Goal: Task Accomplishment & Management: Use online tool/utility

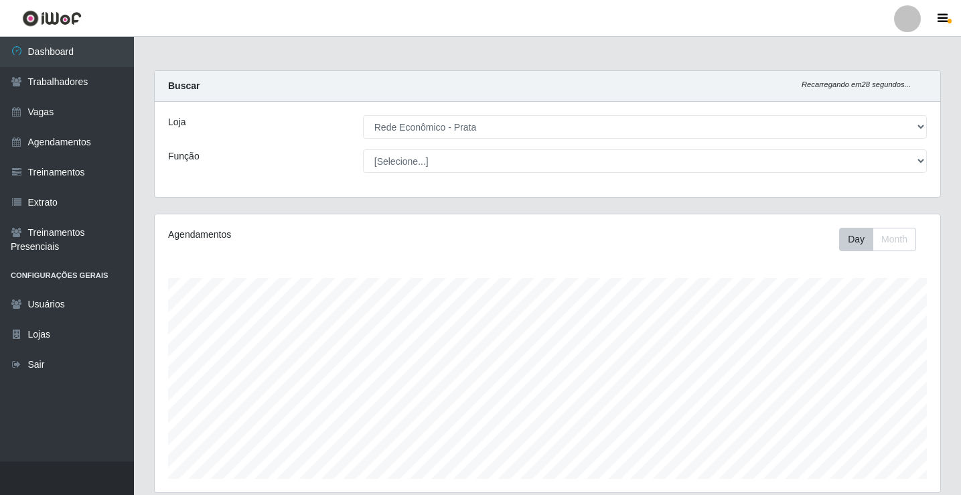
select select "192"
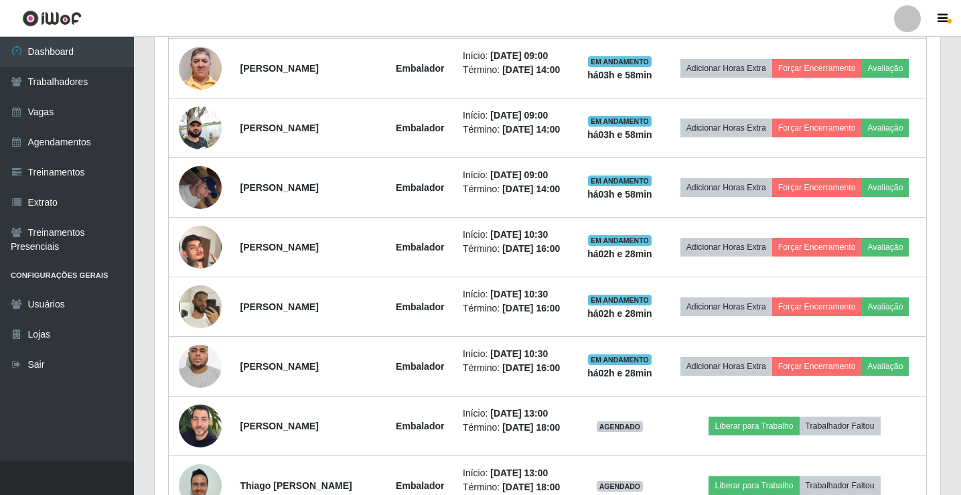
scroll to position [1161, 0]
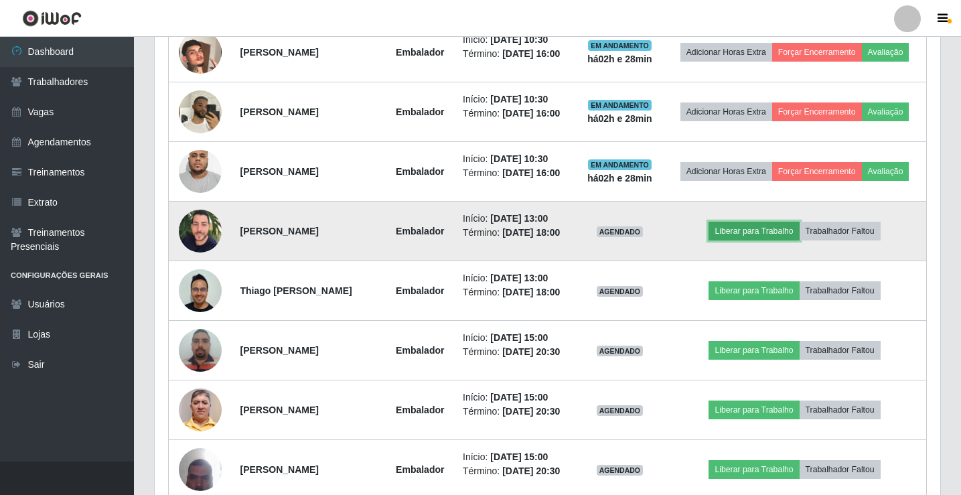
click at [775, 235] on button "Liberar para Trabalho" at bounding box center [754, 231] width 90 height 19
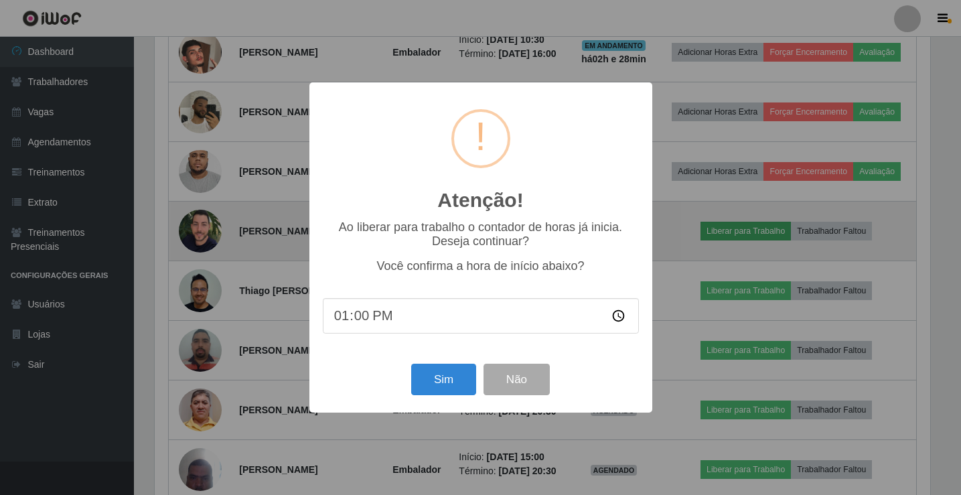
scroll to position [278, 779]
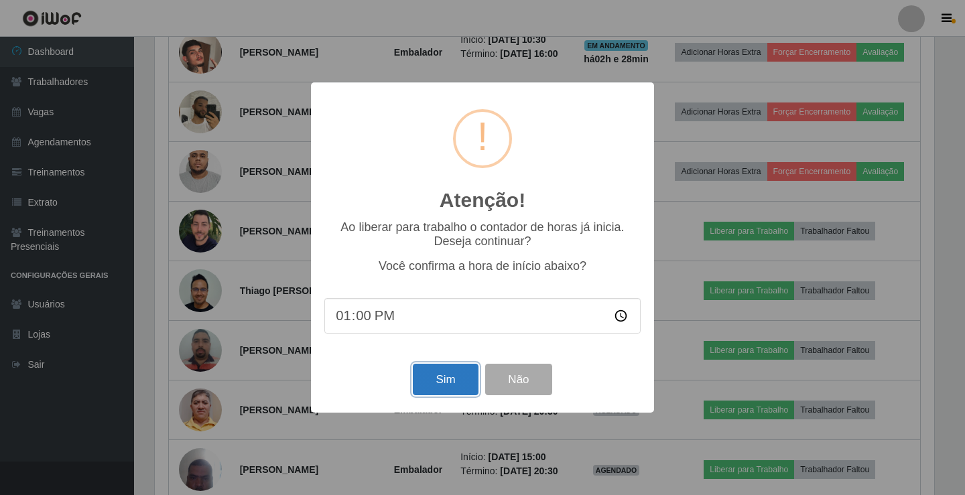
click at [456, 371] on button "Sim" at bounding box center [445, 379] width 65 height 31
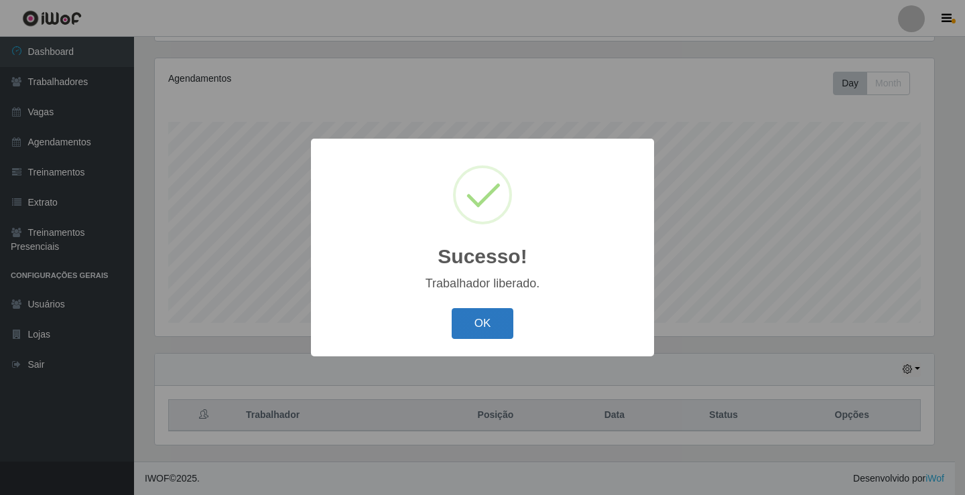
click at [500, 324] on button "OK" at bounding box center [483, 323] width 62 height 31
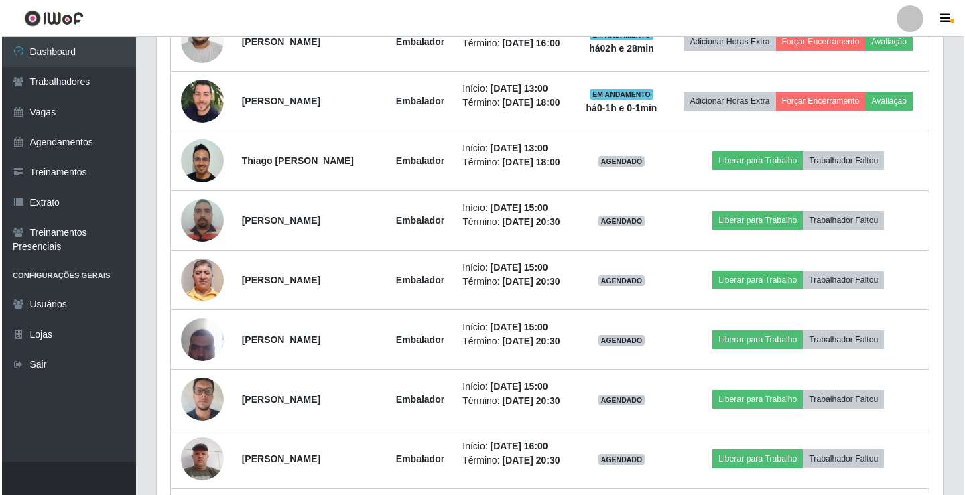
scroll to position [1295, 0]
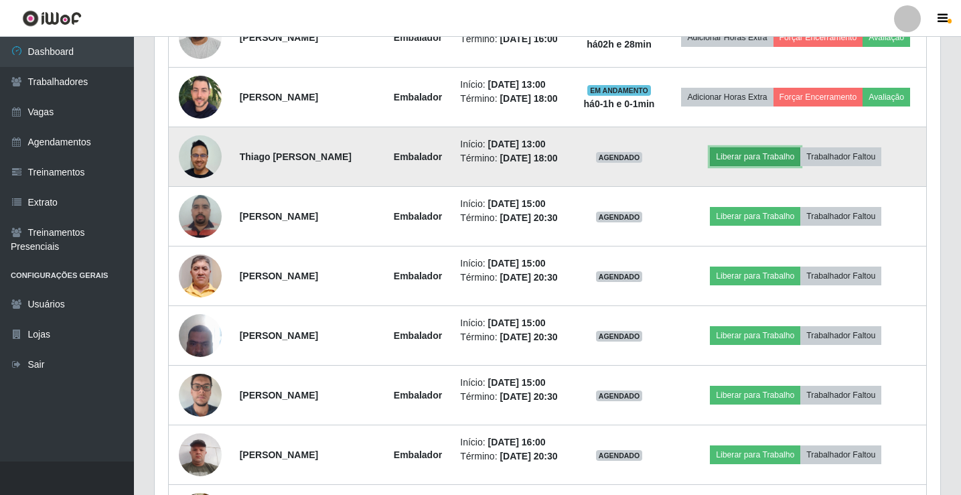
click at [750, 166] on button "Liberar para Trabalho" at bounding box center [755, 156] width 90 height 19
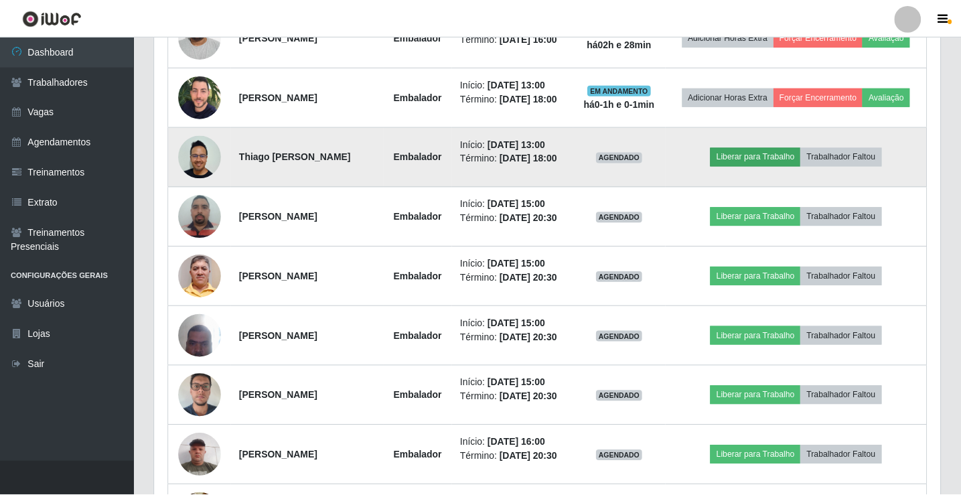
scroll to position [278, 779]
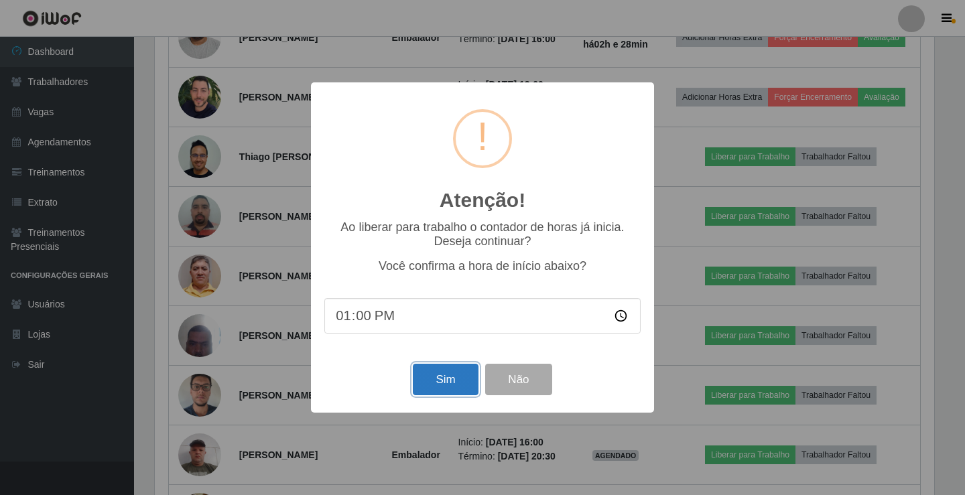
click at [444, 371] on button "Sim" at bounding box center [445, 379] width 65 height 31
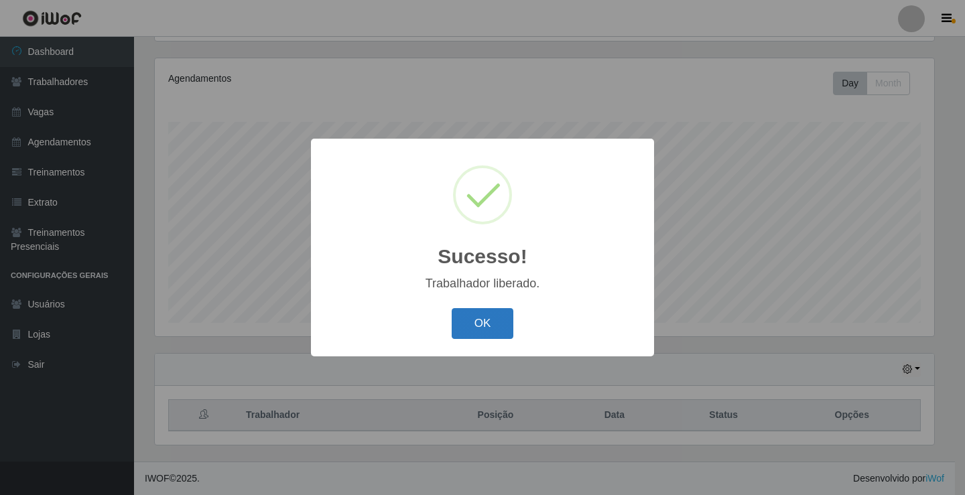
click at [499, 328] on button "OK" at bounding box center [483, 323] width 62 height 31
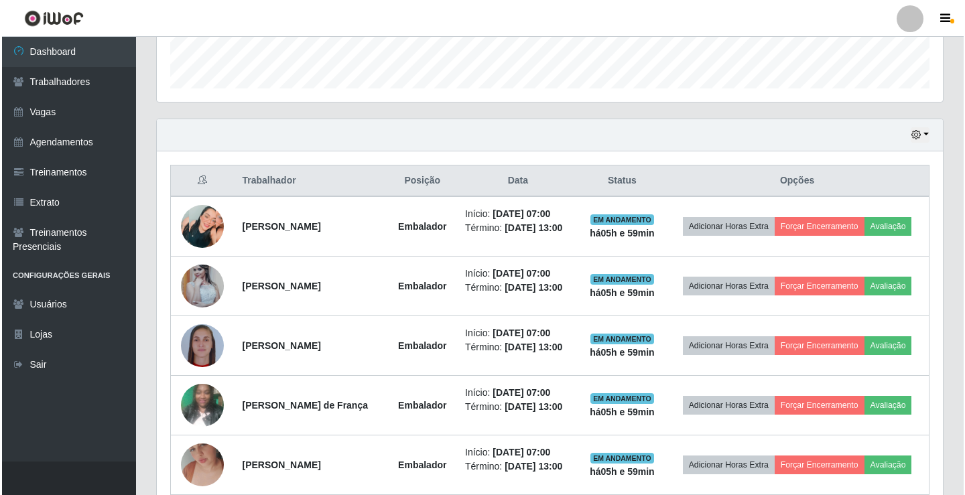
scroll to position [558, 0]
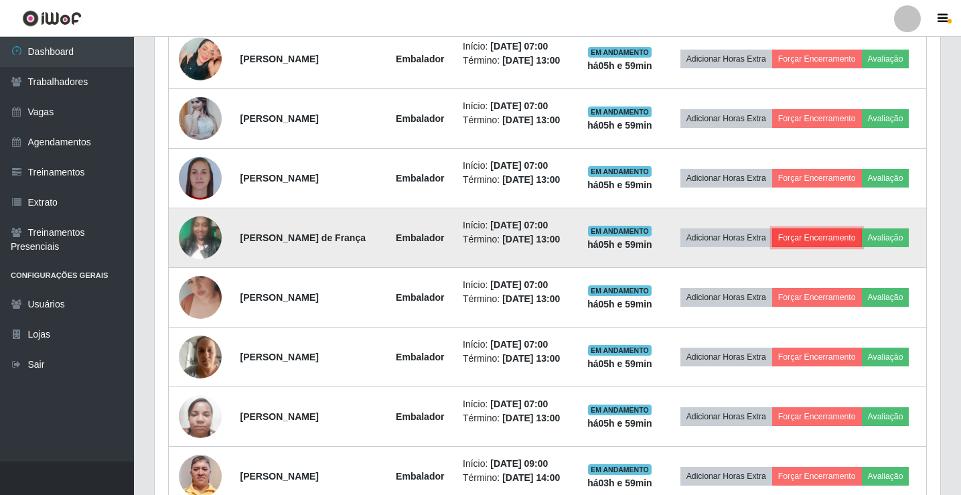
click at [839, 232] on button "Forçar Encerramento" at bounding box center [817, 237] width 90 height 19
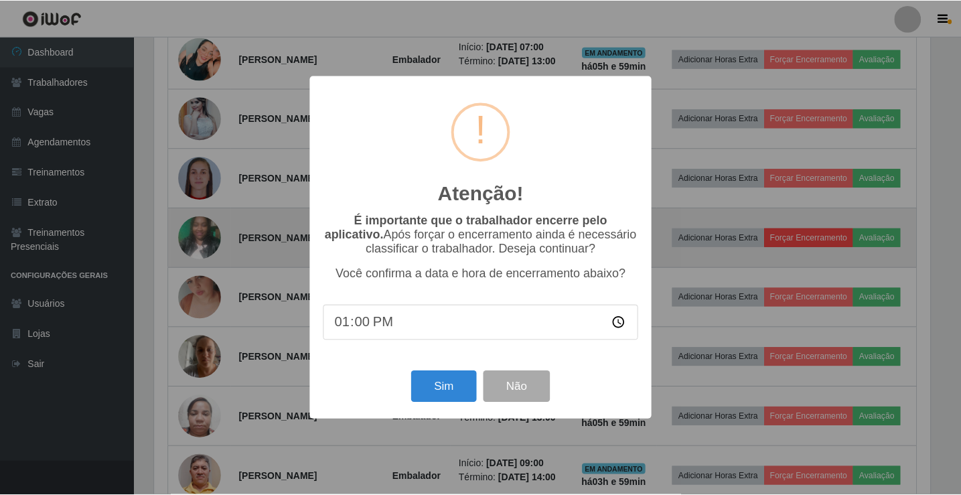
scroll to position [278, 779]
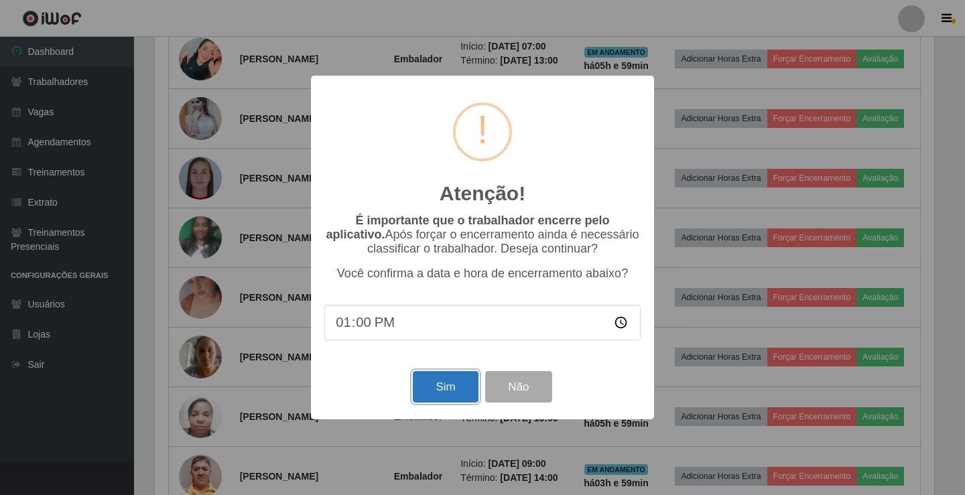
click at [469, 396] on button "Sim" at bounding box center [445, 386] width 65 height 31
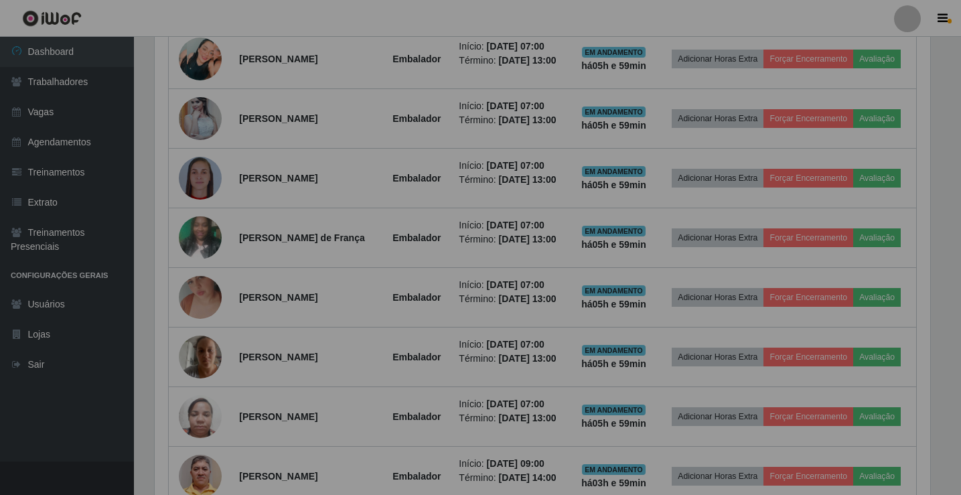
scroll to position [0, 0]
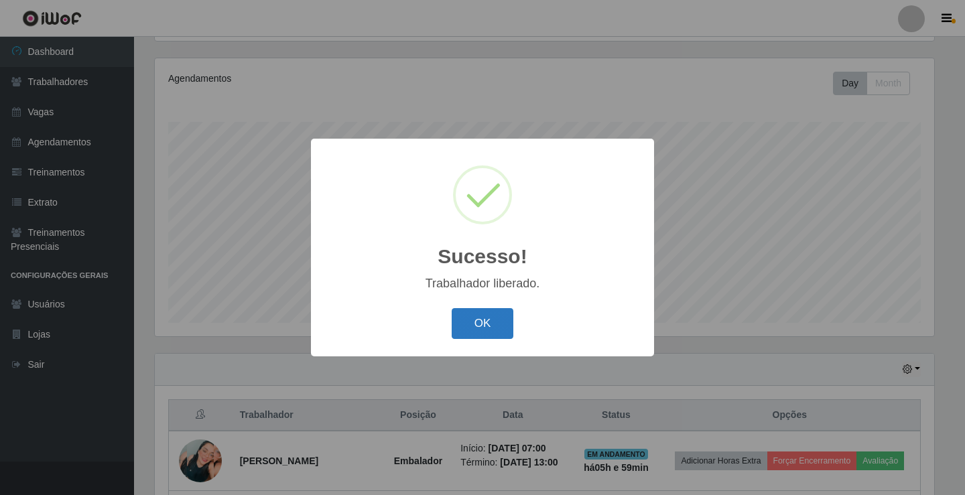
click at [479, 328] on button "OK" at bounding box center [483, 323] width 62 height 31
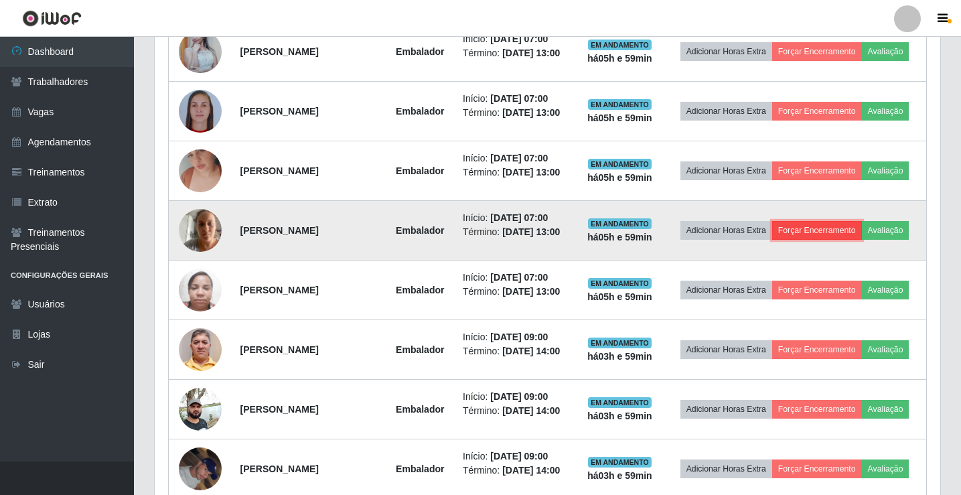
click at [817, 235] on button "Forçar Encerramento" at bounding box center [817, 230] width 90 height 19
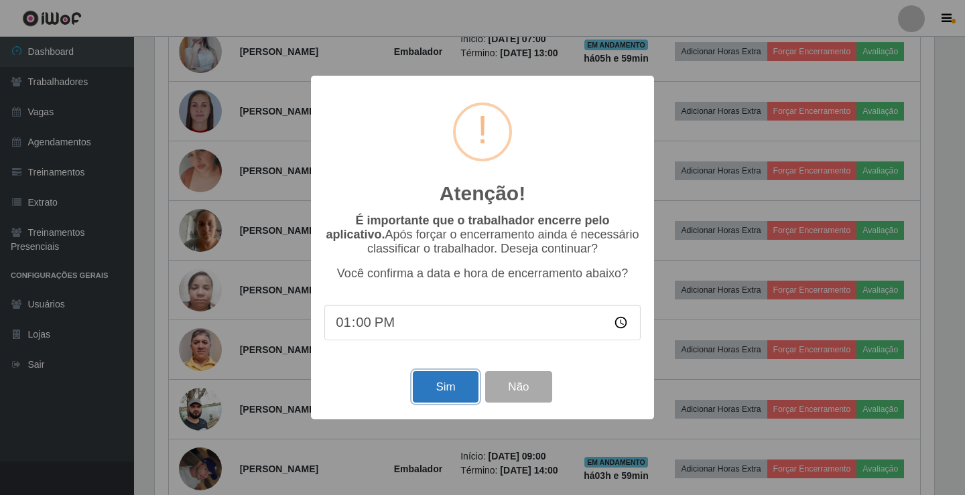
click at [432, 378] on button "Sim" at bounding box center [445, 386] width 65 height 31
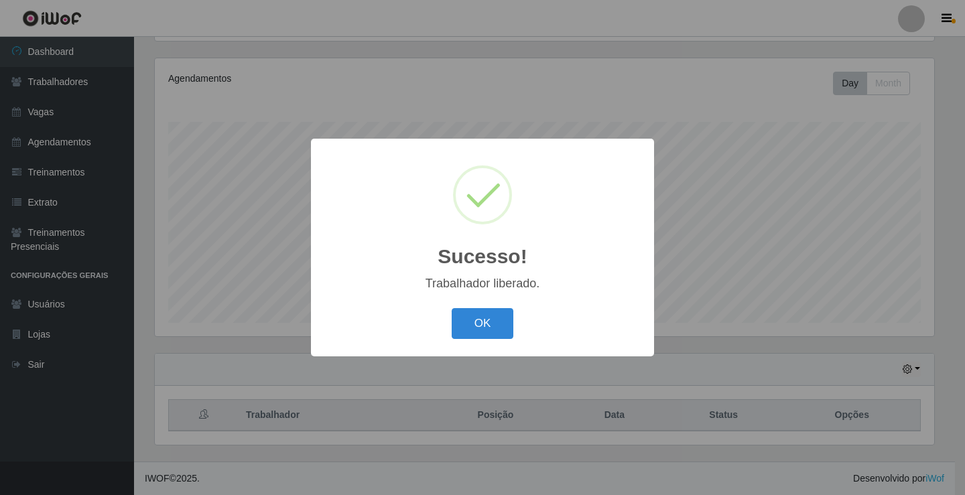
drag, startPoint x: 473, startPoint y: 315, endPoint x: 529, endPoint y: 293, distance: 59.6
click at [471, 316] on button "OK" at bounding box center [483, 323] width 62 height 31
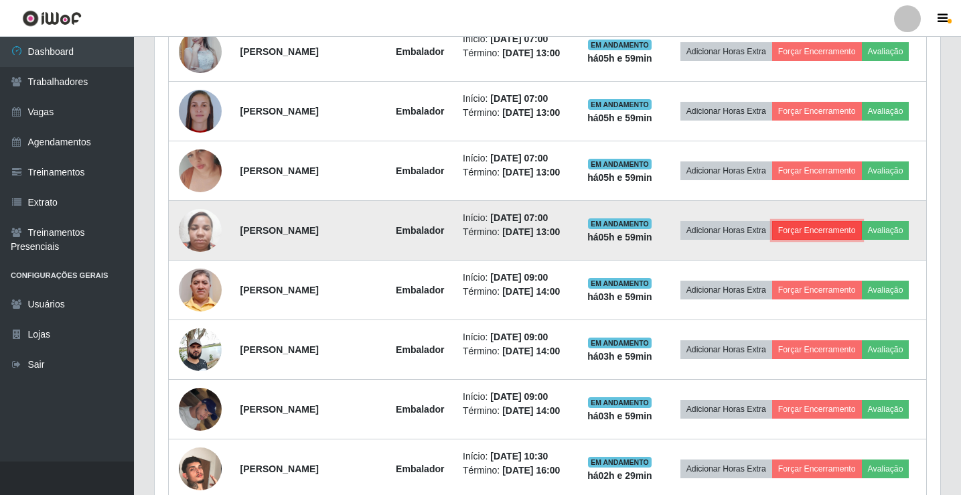
click at [811, 234] on button "Forçar Encerramento" at bounding box center [817, 230] width 90 height 19
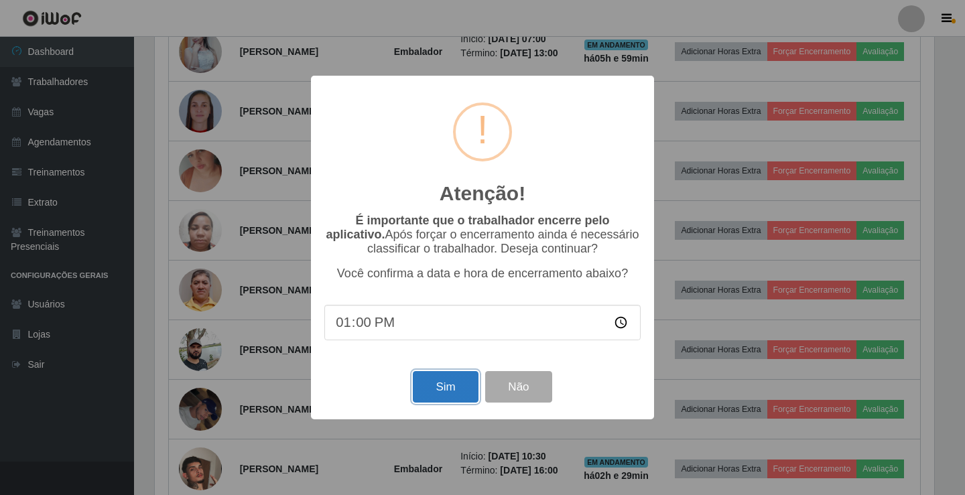
click at [444, 391] on button "Sim" at bounding box center [445, 386] width 65 height 31
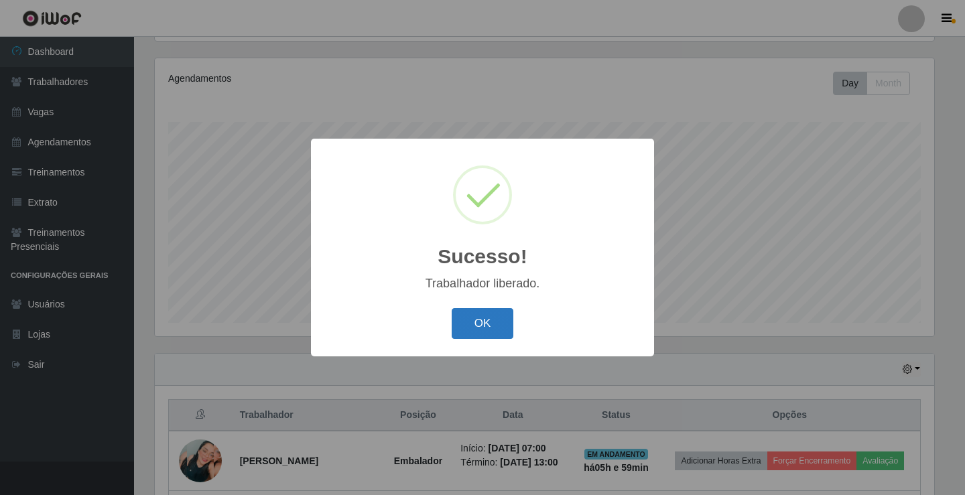
click at [492, 310] on button "OK" at bounding box center [483, 323] width 62 height 31
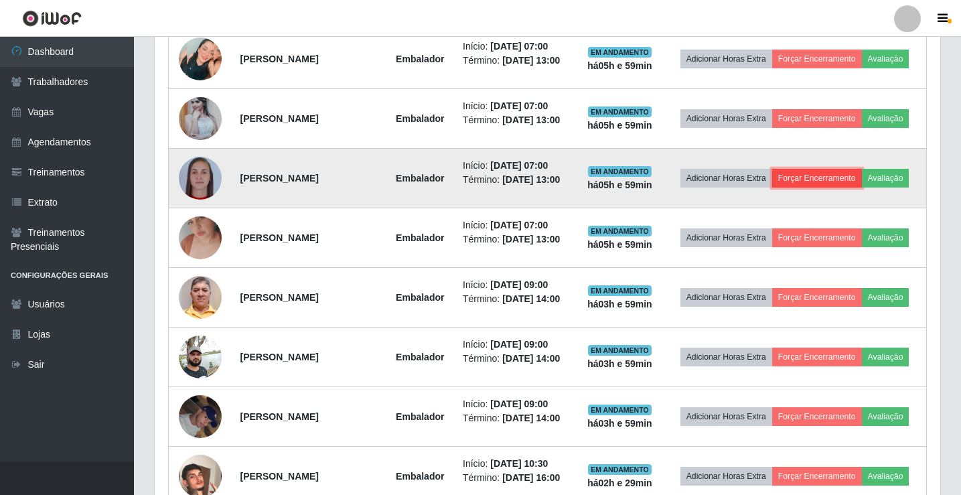
click at [823, 179] on button "Forçar Encerramento" at bounding box center [817, 178] width 90 height 19
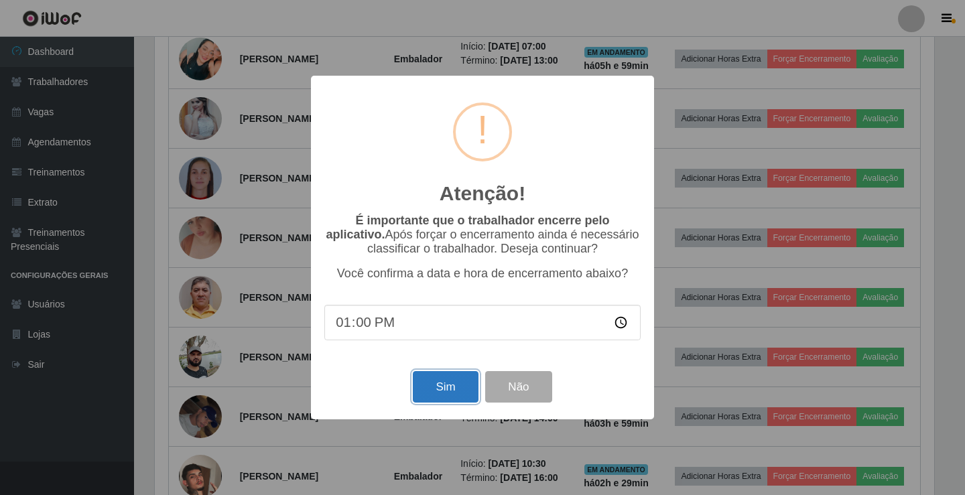
click at [428, 385] on button "Sim" at bounding box center [445, 386] width 65 height 31
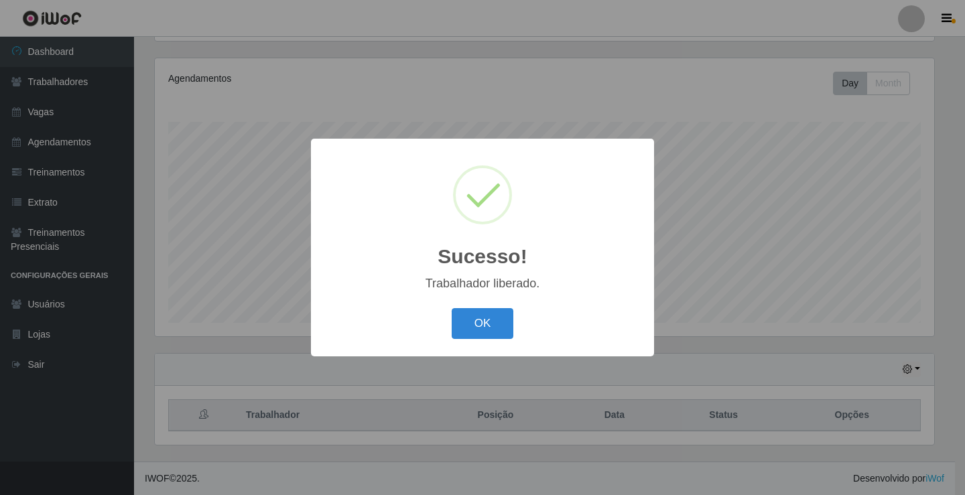
drag, startPoint x: 480, startPoint y: 323, endPoint x: 488, endPoint y: 317, distance: 10.0
click at [478, 325] on button "OK" at bounding box center [483, 323] width 62 height 31
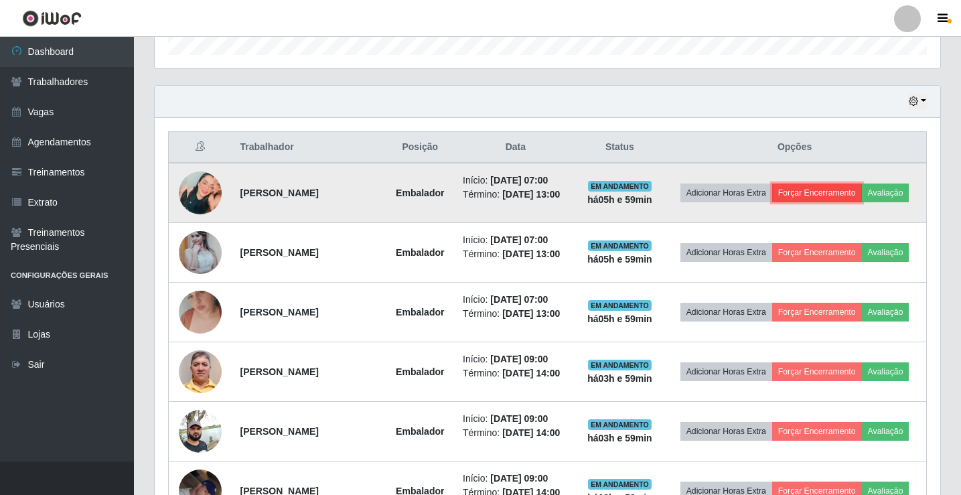
click at [819, 191] on button "Forçar Encerramento" at bounding box center [817, 193] width 90 height 19
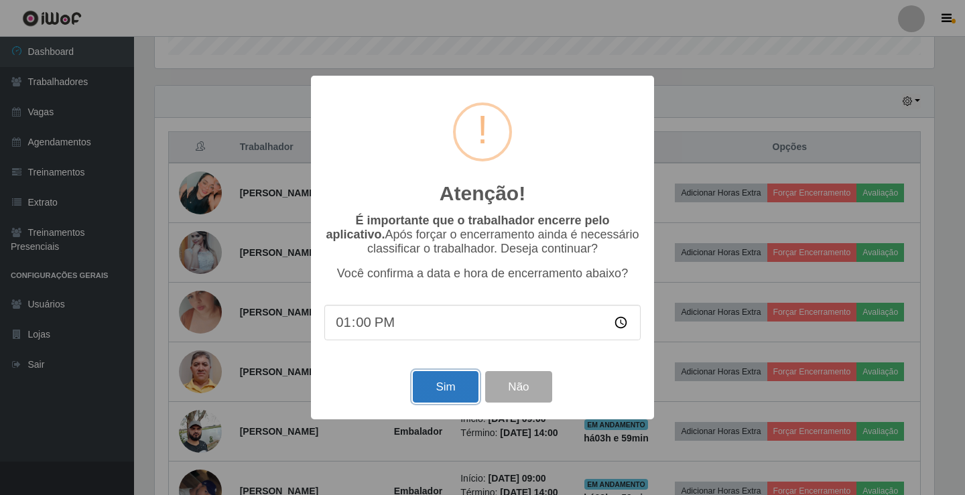
click at [437, 383] on button "Sim" at bounding box center [445, 386] width 65 height 31
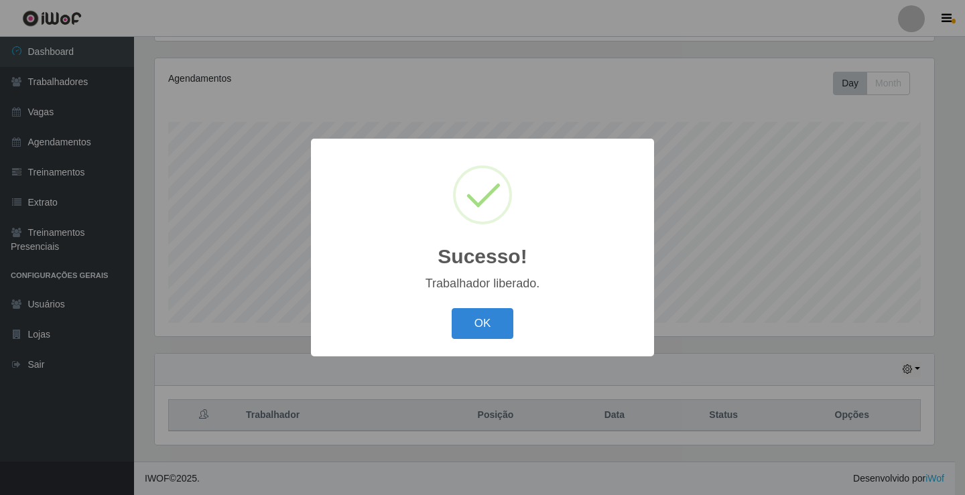
drag, startPoint x: 497, startPoint y: 320, endPoint x: 519, endPoint y: 312, distance: 23.3
click at [494, 321] on button "OK" at bounding box center [483, 323] width 62 height 31
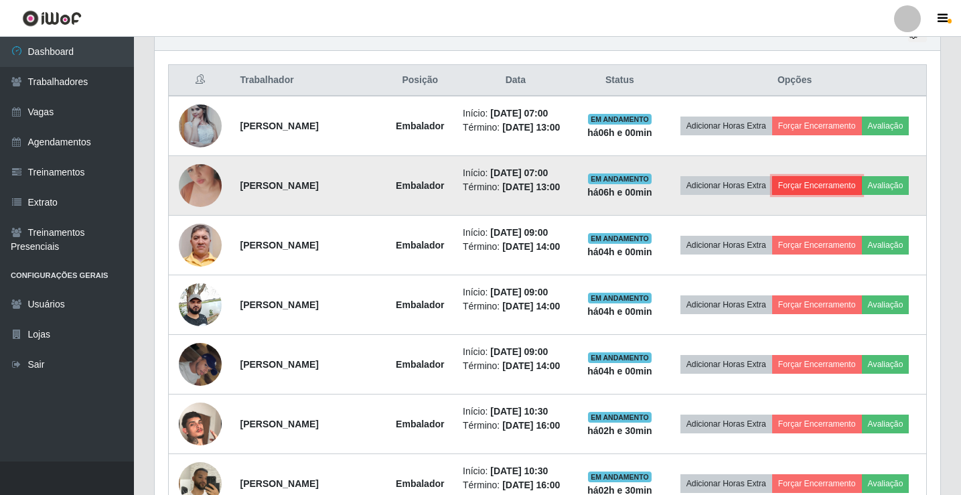
click at [815, 187] on button "Forçar Encerramento" at bounding box center [817, 185] width 90 height 19
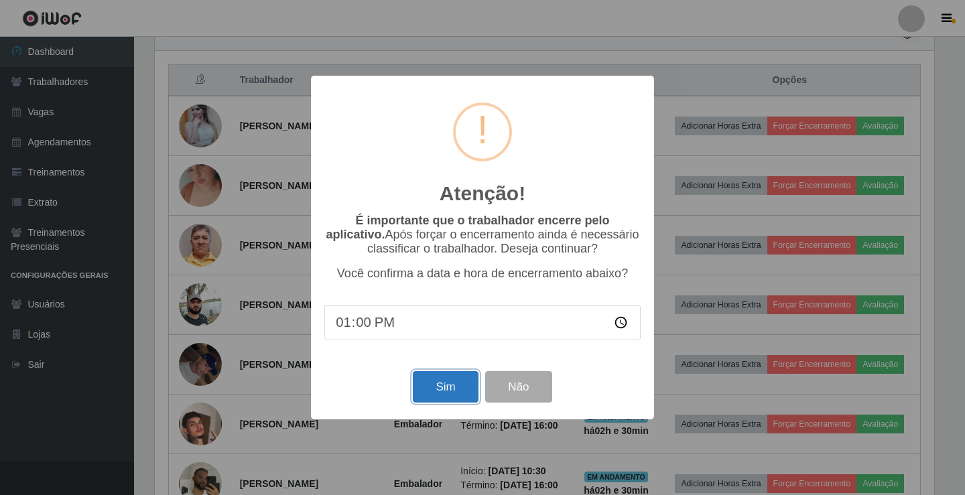
click at [435, 395] on button "Sim" at bounding box center [445, 386] width 65 height 31
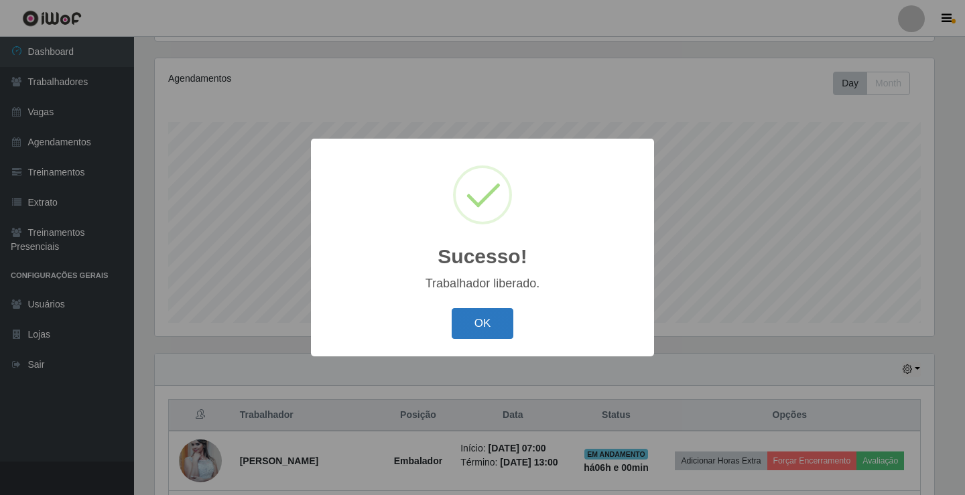
click at [480, 328] on button "OK" at bounding box center [483, 323] width 62 height 31
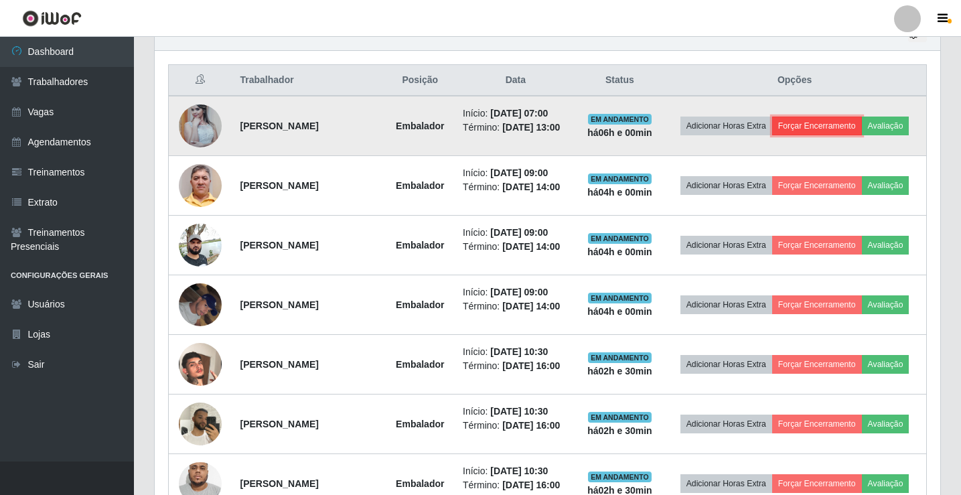
click at [829, 127] on button "Forçar Encerramento" at bounding box center [817, 126] width 90 height 19
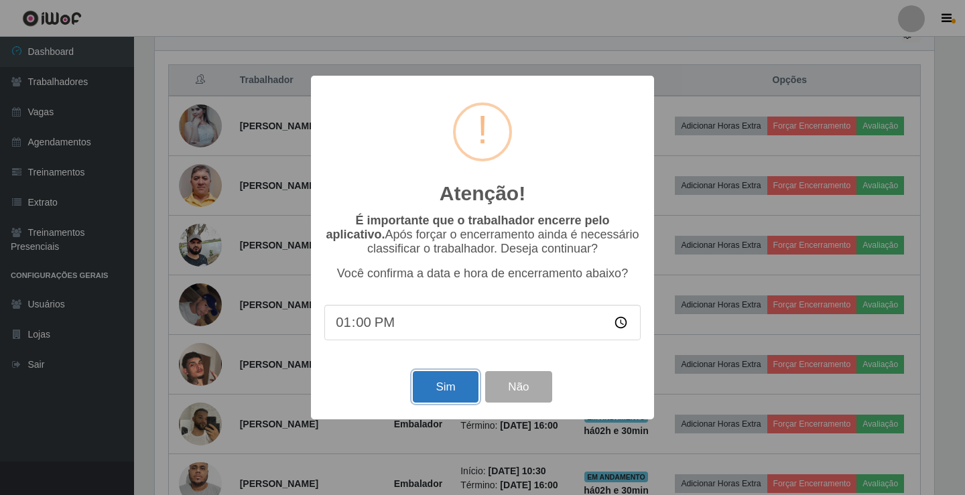
click at [438, 379] on button "Sim" at bounding box center [445, 386] width 65 height 31
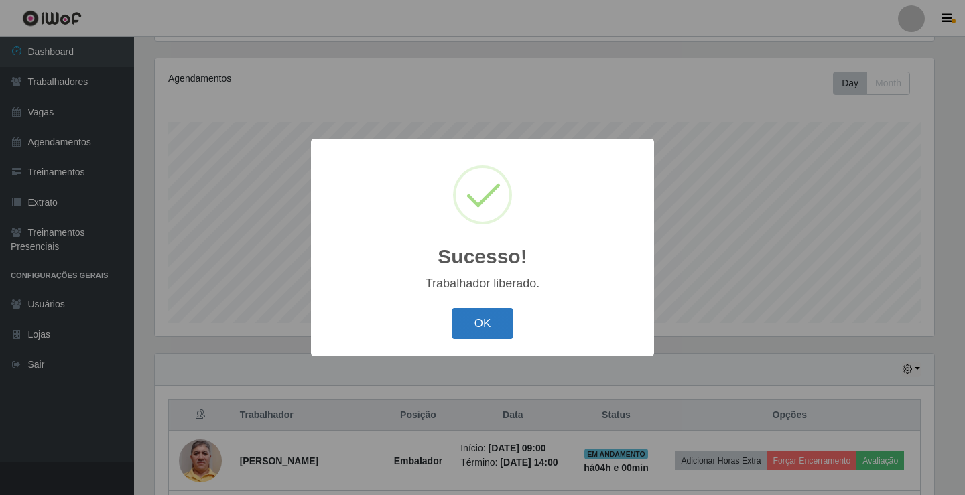
click at [474, 319] on button "OK" at bounding box center [483, 323] width 62 height 31
